Goal: Task Accomplishment & Management: Manage account settings

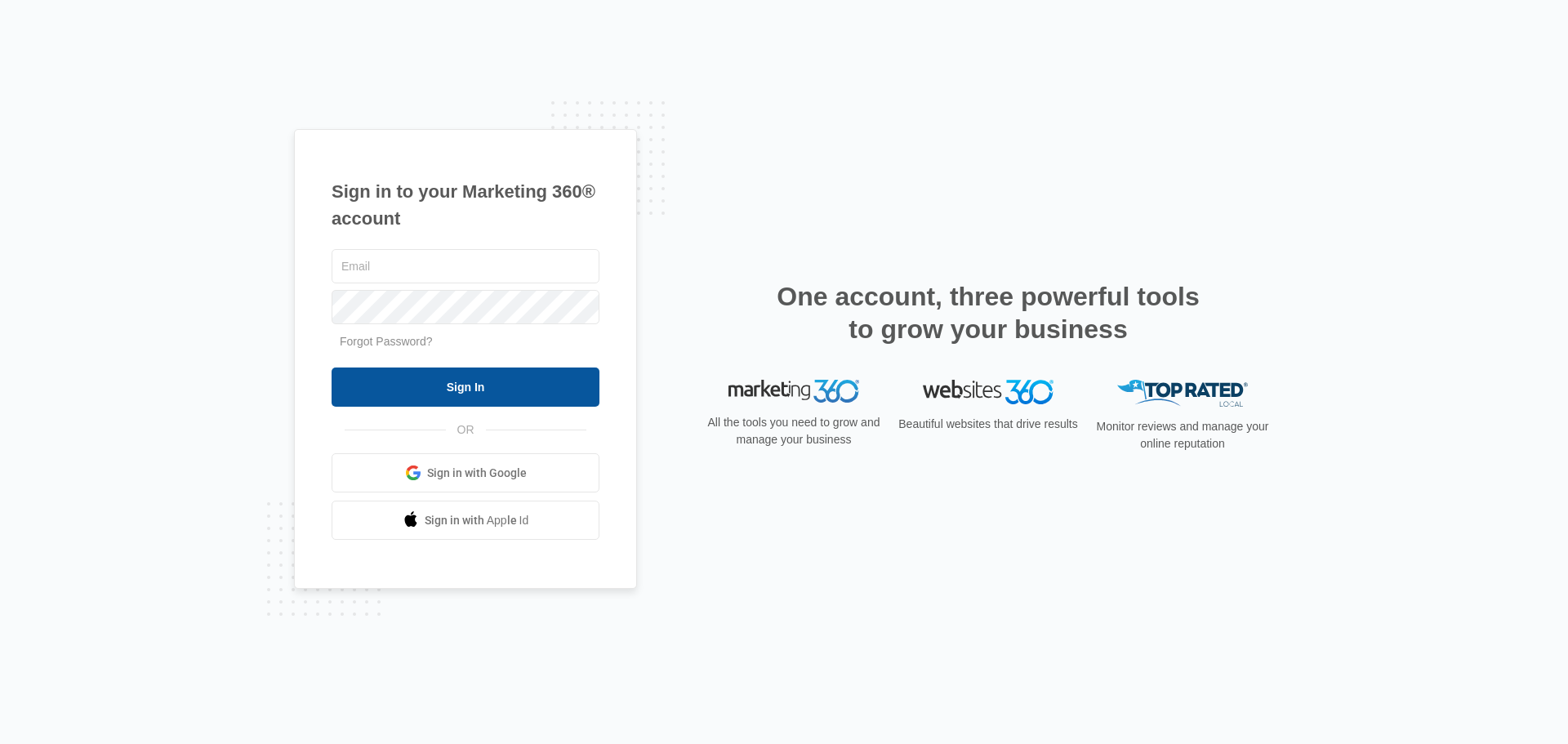
type input "[EMAIL_ADDRESS][DOMAIN_NAME]"
click at [470, 388] on input "Sign In" at bounding box center [465, 387] width 268 height 39
